Goal: Transaction & Acquisition: Purchase product/service

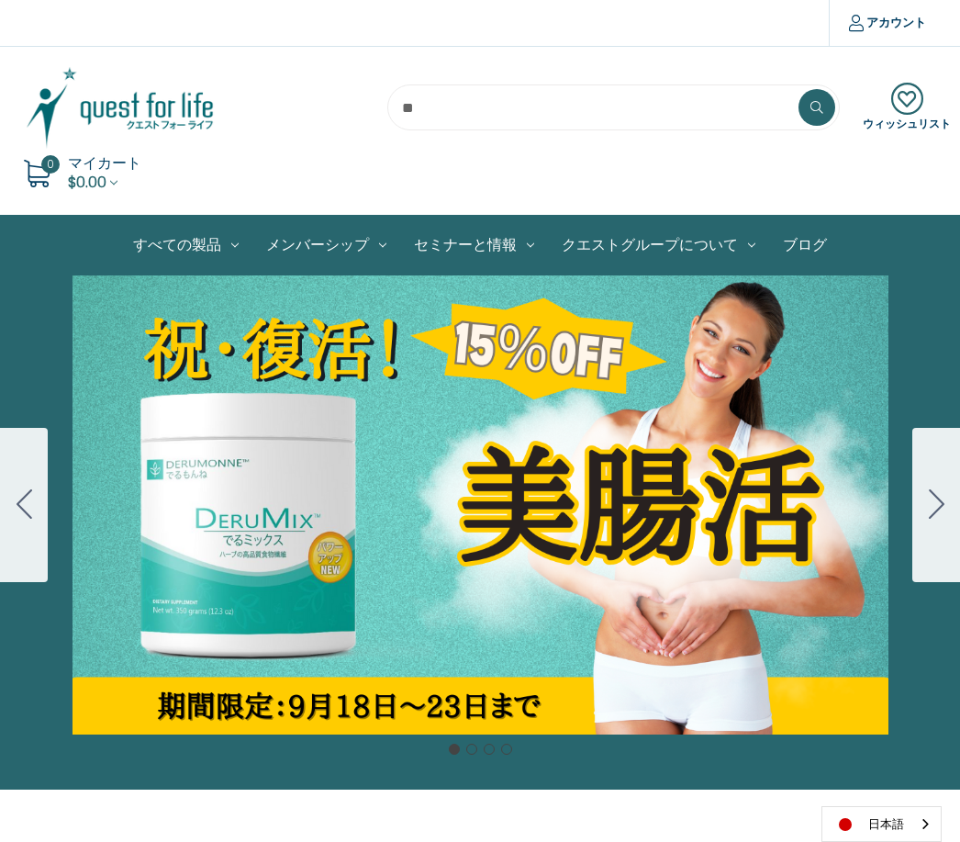
click at [0, 0] on link "徳用4個セット" at bounding box center [0, 0] width 0 height 0
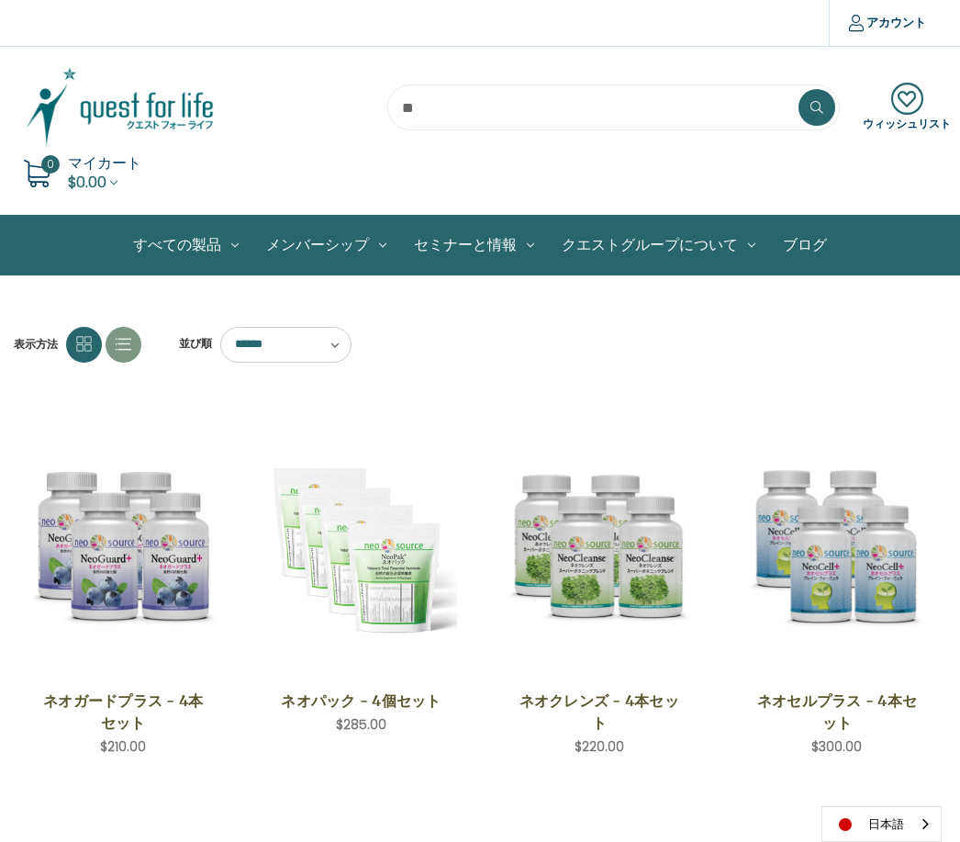
click at [342, 758] on link "カートに入れる" at bounding box center [360, 764] width 191 height 35
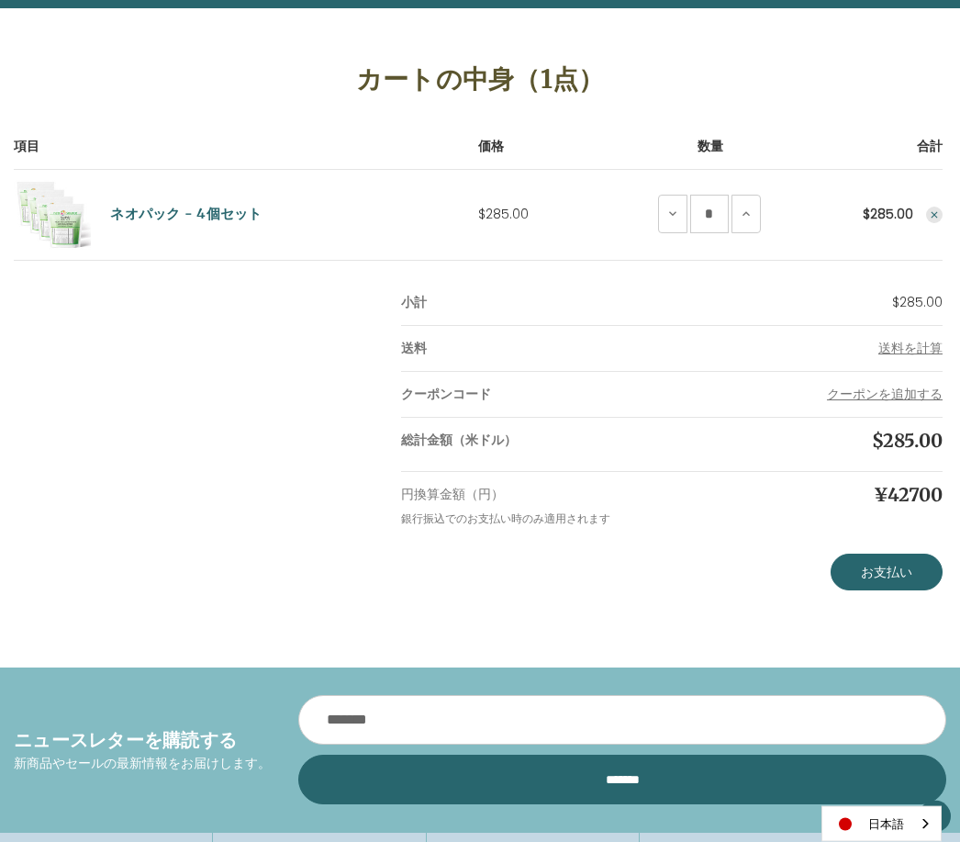
scroll to position [257, 0]
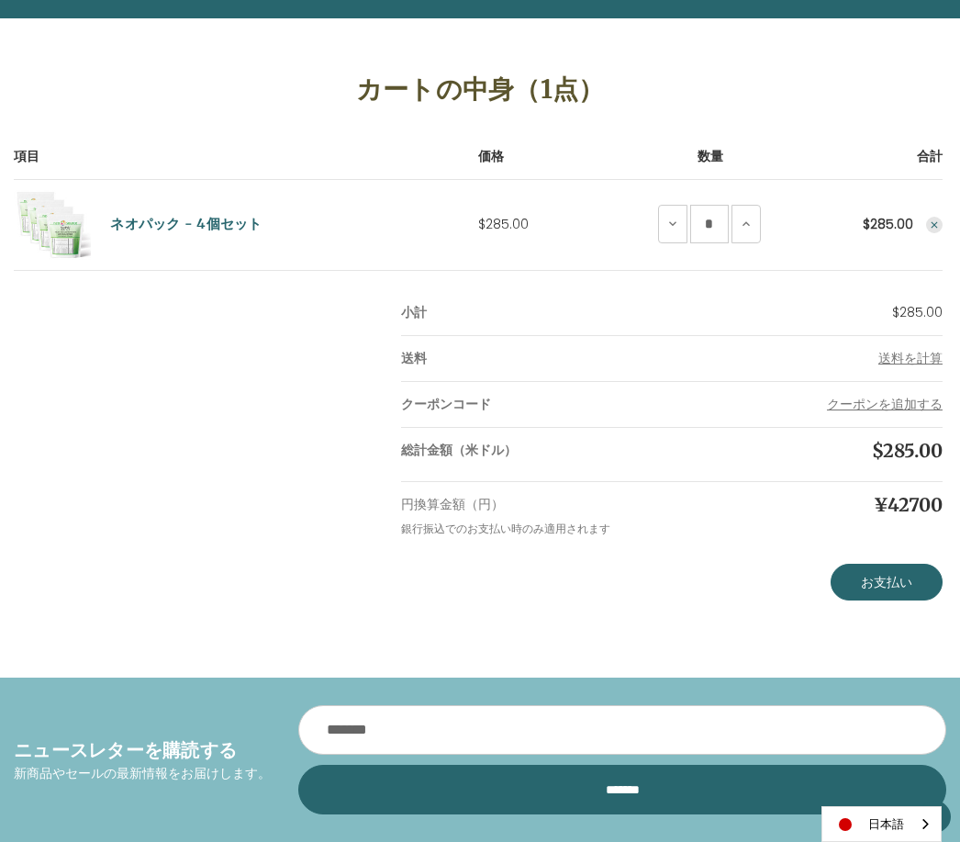
click at [878, 578] on link "お支払い" at bounding box center [887, 582] width 112 height 37
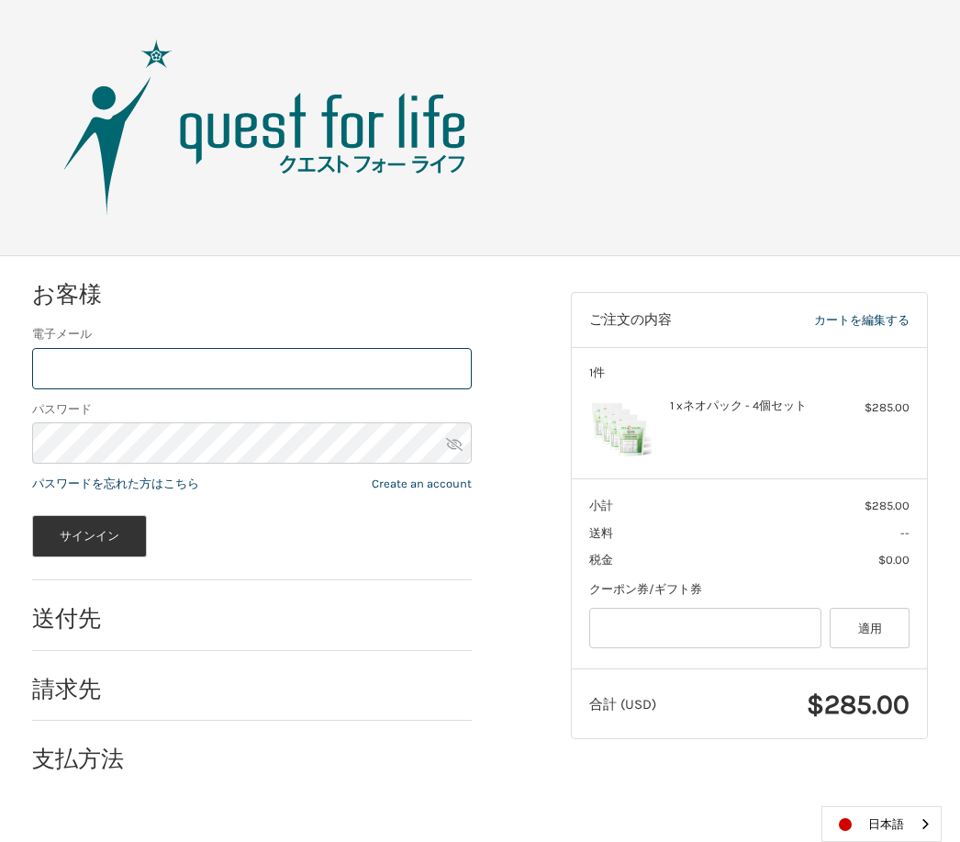
click at [192, 369] on input "電子メール" at bounding box center [252, 368] width 440 height 41
type input "**********"
click at [89, 535] on button "サインイン" at bounding box center [90, 536] width 116 height 42
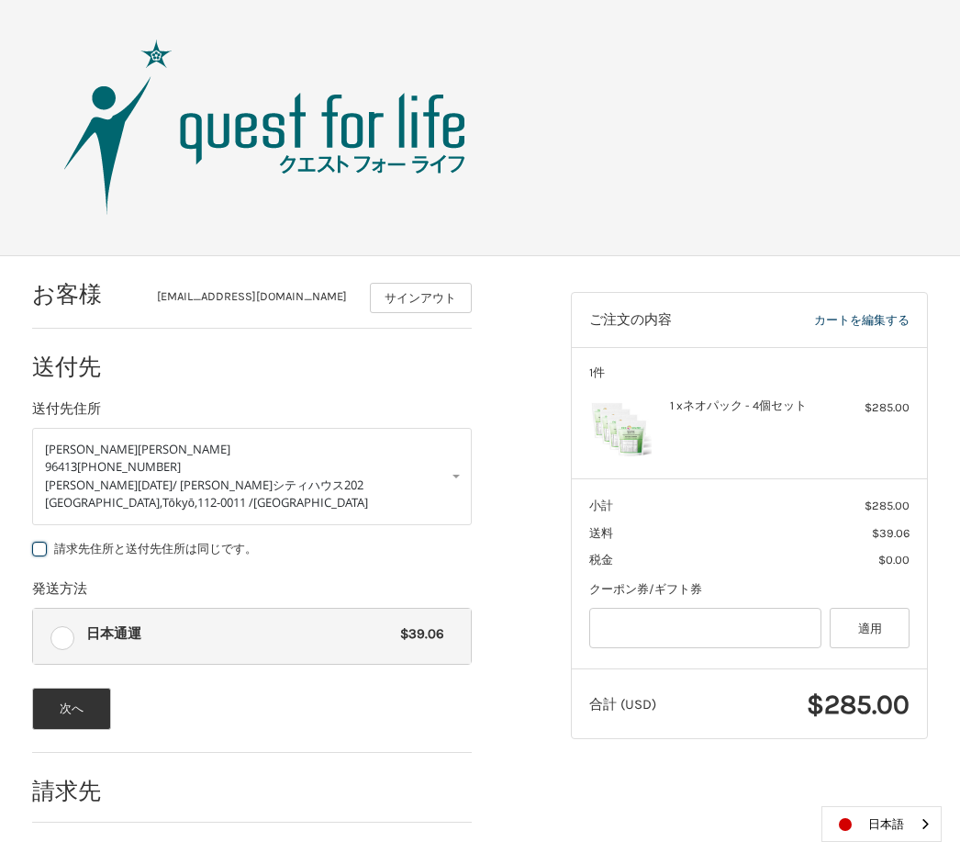
scroll to position [11, 0]
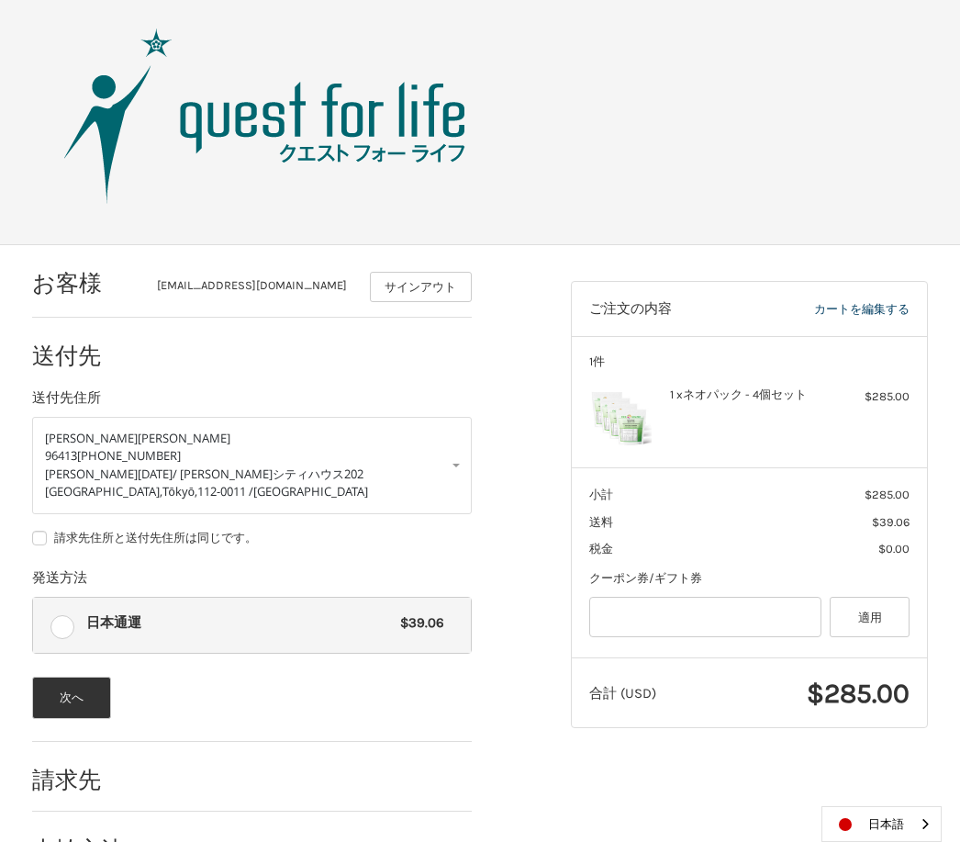
click at [73, 701] on button "次へ" at bounding box center [72, 698] width 80 height 42
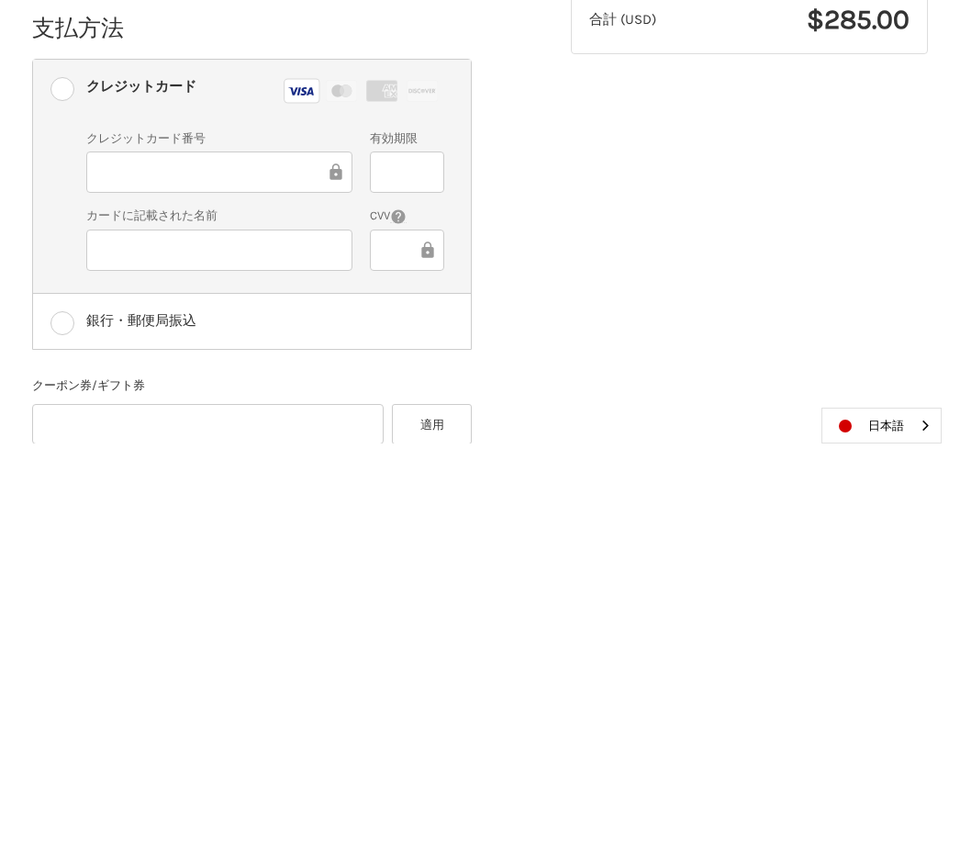
scroll to position [334, 0]
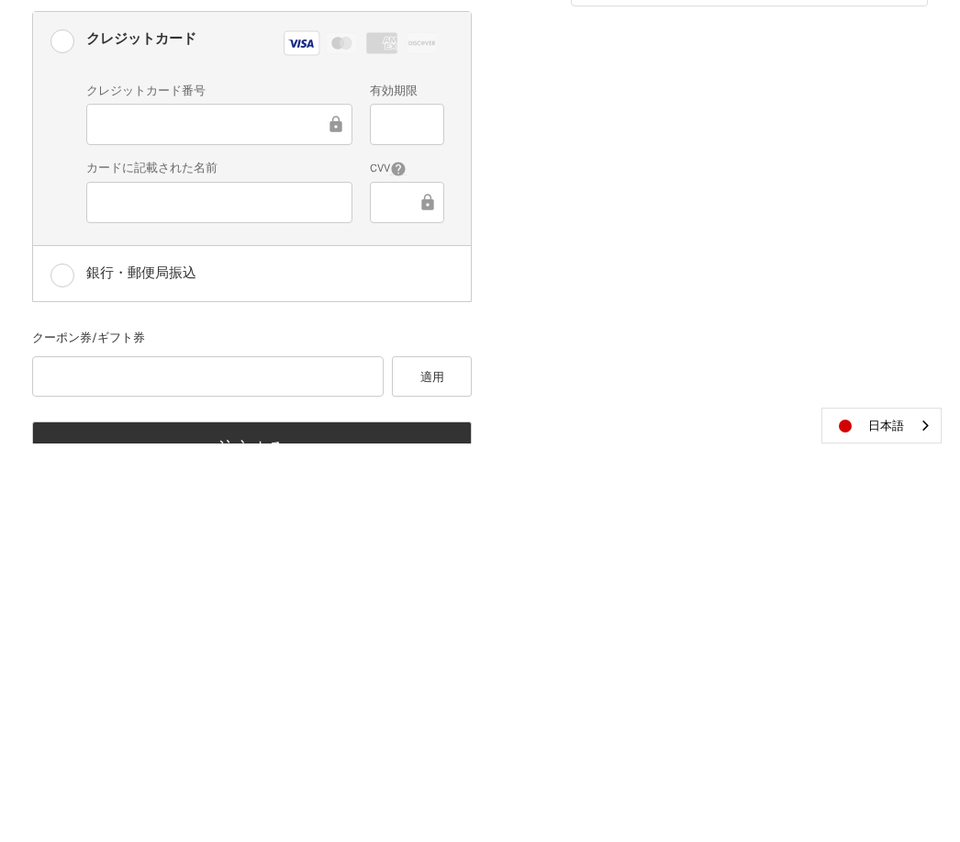
click at [371, 820] on button "注文する" at bounding box center [252, 846] width 440 height 52
